Goal: Information Seeking & Learning: Find specific fact

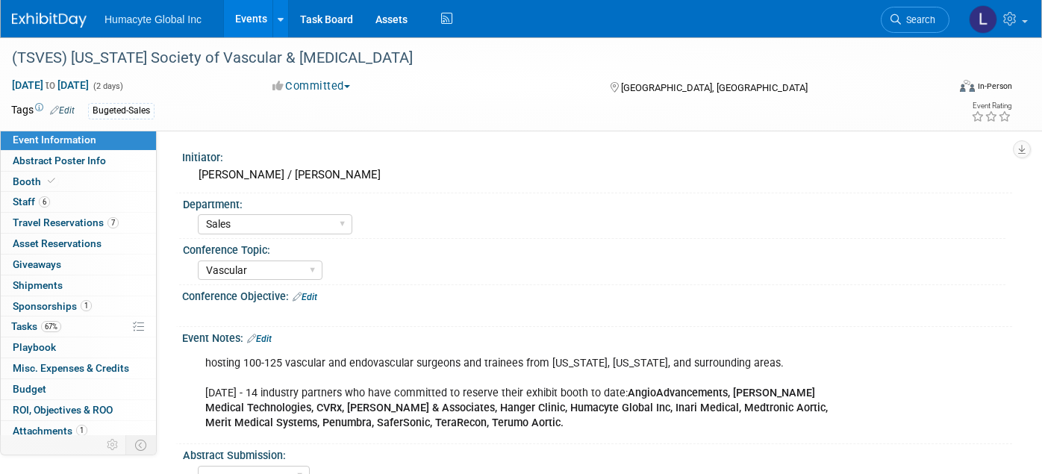
select select "Sales"
select select "Vascular"
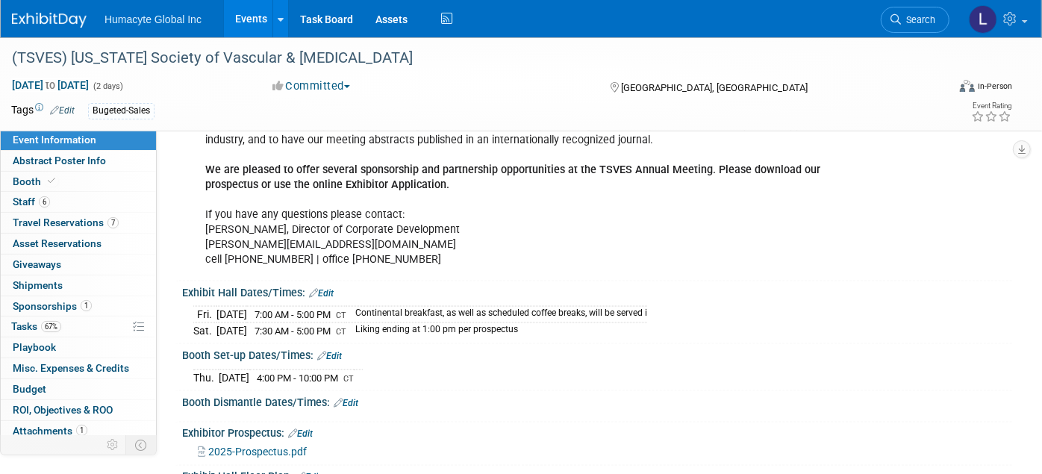
scroll to position [1342, 0]
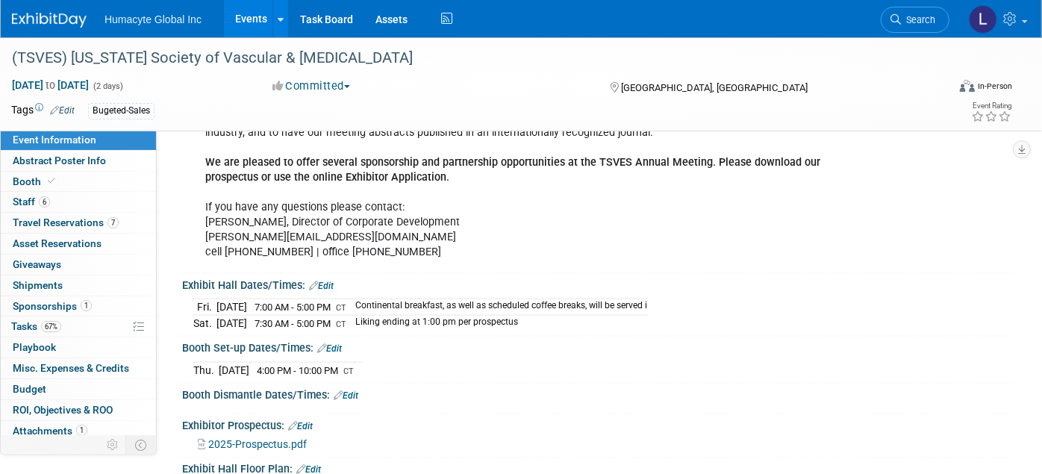
click at [646, 299] on td "Continental breakfast, as well as scheduled coffee breaks, will be served i" at bounding box center [496, 307] width 301 height 16
click at [249, 19] on link "Events" at bounding box center [251, 18] width 54 height 37
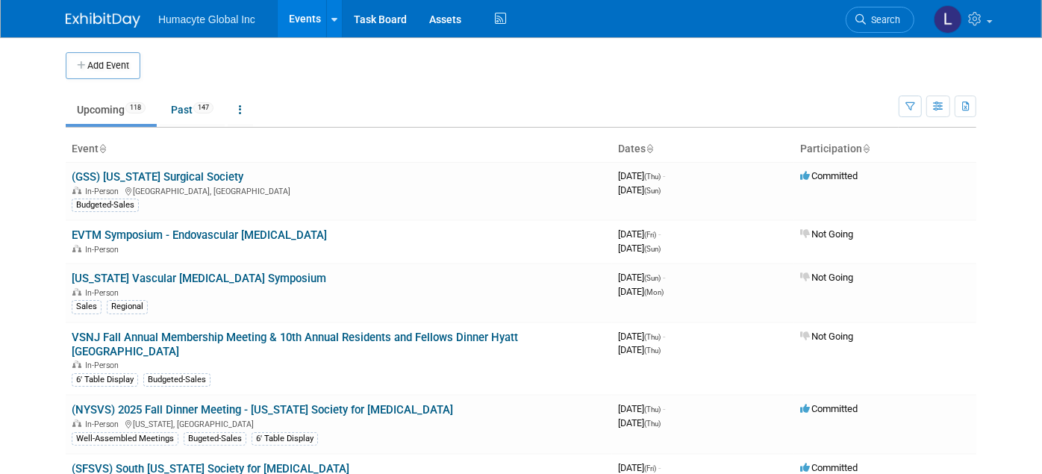
click at [135, 158] on th "Event" at bounding box center [339, 149] width 546 height 25
click at [142, 175] on link "(GSS) [US_STATE] Surgical Society" at bounding box center [158, 176] width 172 height 13
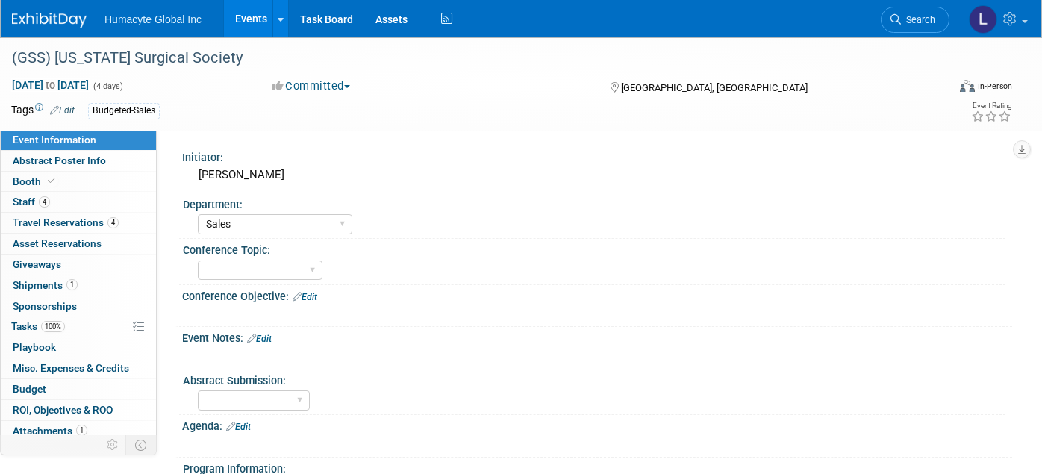
select select "Sales"
click at [36, 200] on span "Staff 4" at bounding box center [31, 202] width 37 height 12
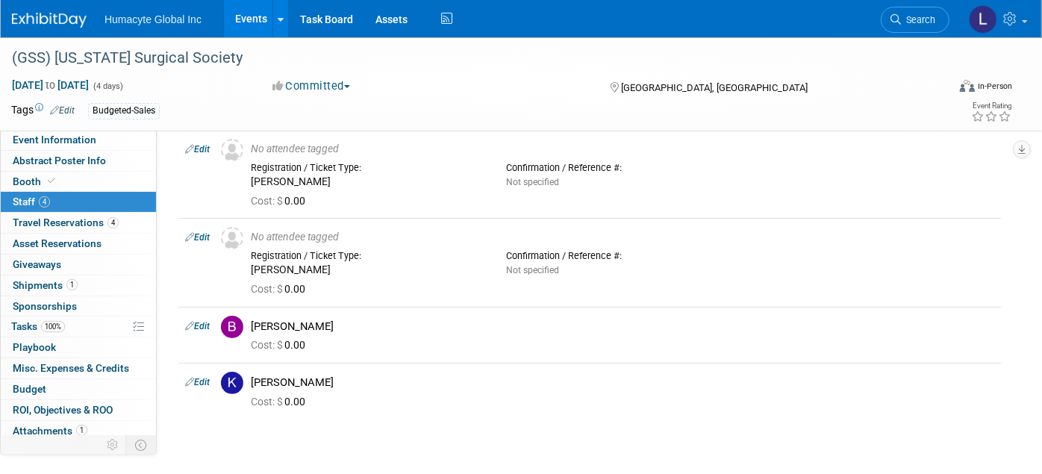
scroll to position [61, 0]
click at [526, 111] on div "Budgeted-Sales" at bounding box center [465, 111] width 754 height 16
click at [44, 229] on link "4 Travel Reservations 4" at bounding box center [78, 223] width 155 height 20
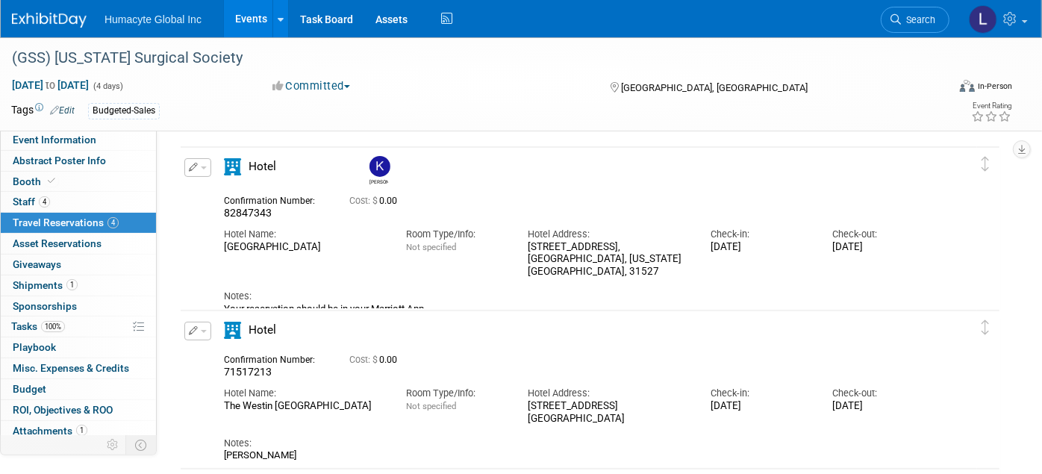
scroll to position [48, 0]
click at [202, 166] on button "button" at bounding box center [197, 166] width 27 height 19
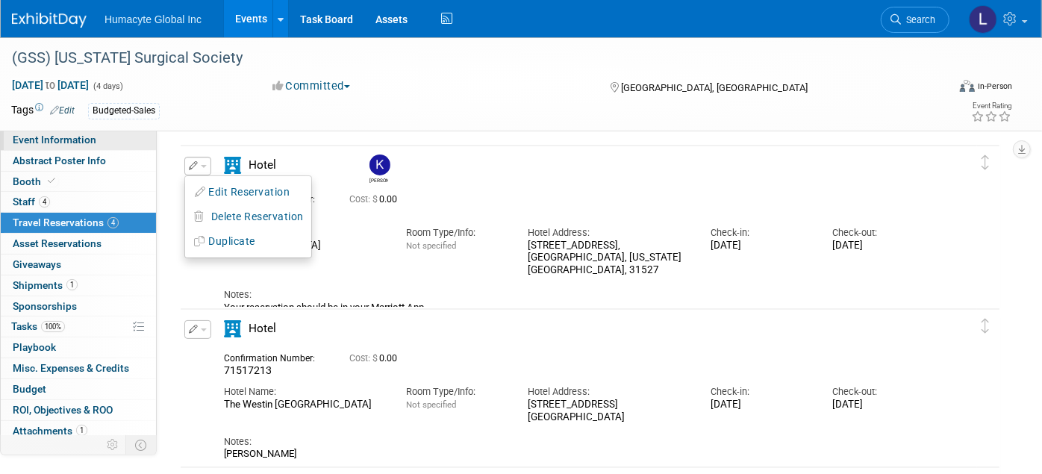
click at [51, 140] on span "Event Information" at bounding box center [55, 140] width 84 height 12
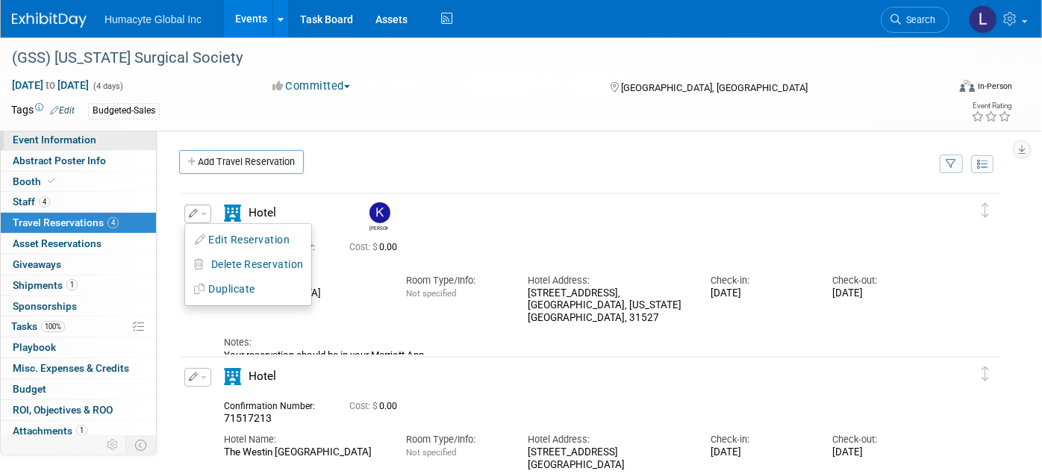
select select "Sales"
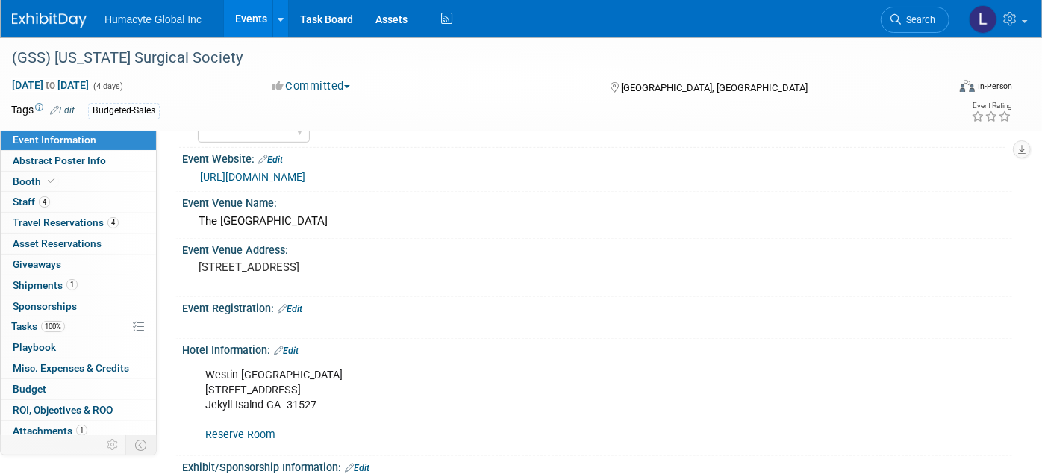
scroll to position [402, 0]
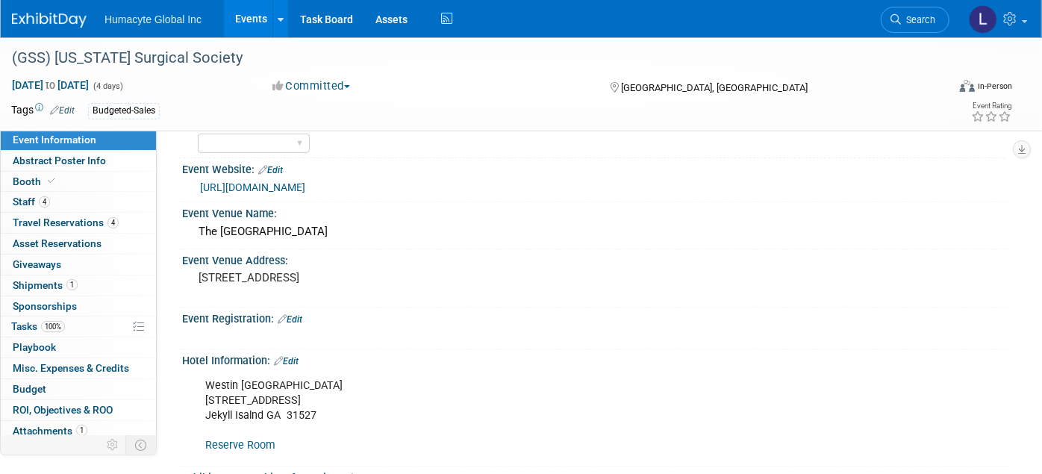
click at [305, 185] on link "https://www.gasurgsociety.org/annual-meeting" at bounding box center [252, 187] width 105 height 12
click at [36, 220] on span "Travel Reservations 4" at bounding box center [66, 222] width 106 height 12
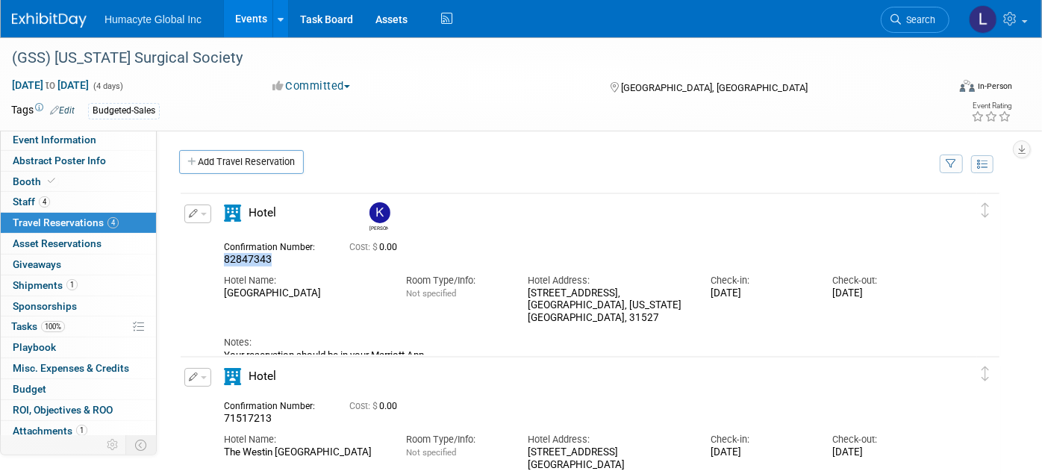
drag, startPoint x: 277, startPoint y: 262, endPoint x: 222, endPoint y: 261, distance: 54.5
click at [222, 261] on div "Confirmation Number: 82847343" at bounding box center [275, 251] width 125 height 29
copy span "82847343"
click at [392, 113] on div "Budgeted-Sales" at bounding box center [465, 111] width 754 height 16
click at [909, 15] on span "Search" at bounding box center [918, 19] width 34 height 11
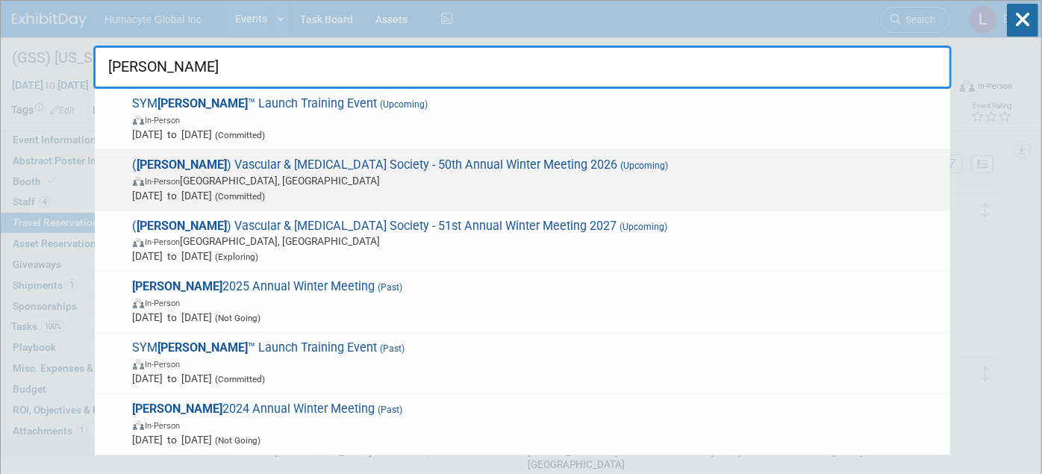
type input "vess"
click at [379, 192] on span "Feb 5, 2026 to Feb 8, 2026 (Committed)" at bounding box center [538, 195] width 810 height 15
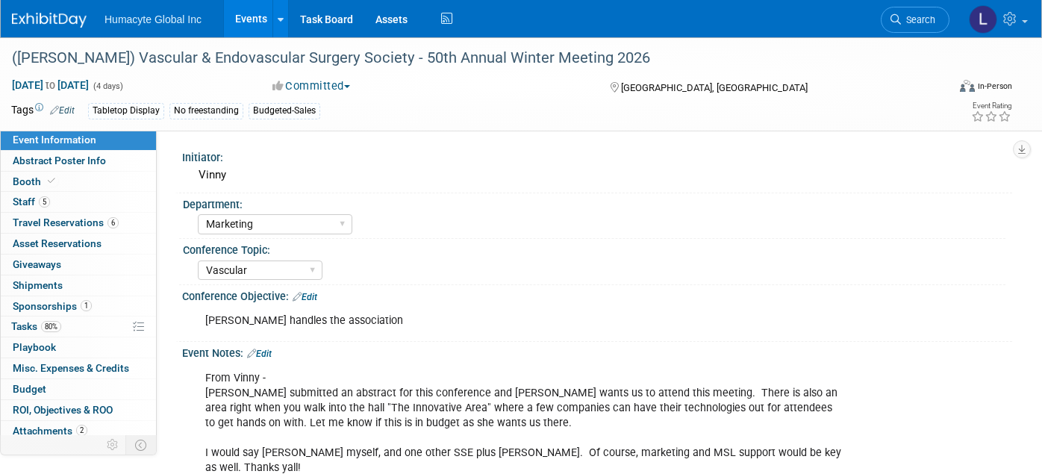
select select "Marketing"
select select "Vascular"
click at [919, 22] on span "Search" at bounding box center [918, 19] width 34 height 11
